Goal: Transaction & Acquisition: Purchase product/service

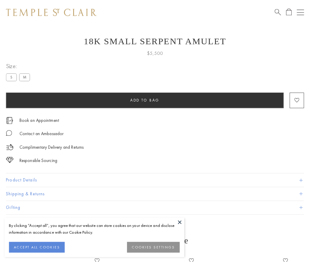
scroll to position [8, 0]
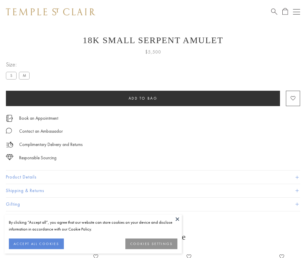
click at [143, 98] on span "Add to bag" at bounding box center [142, 98] width 29 height 5
